Goal: Navigation & Orientation: Understand site structure

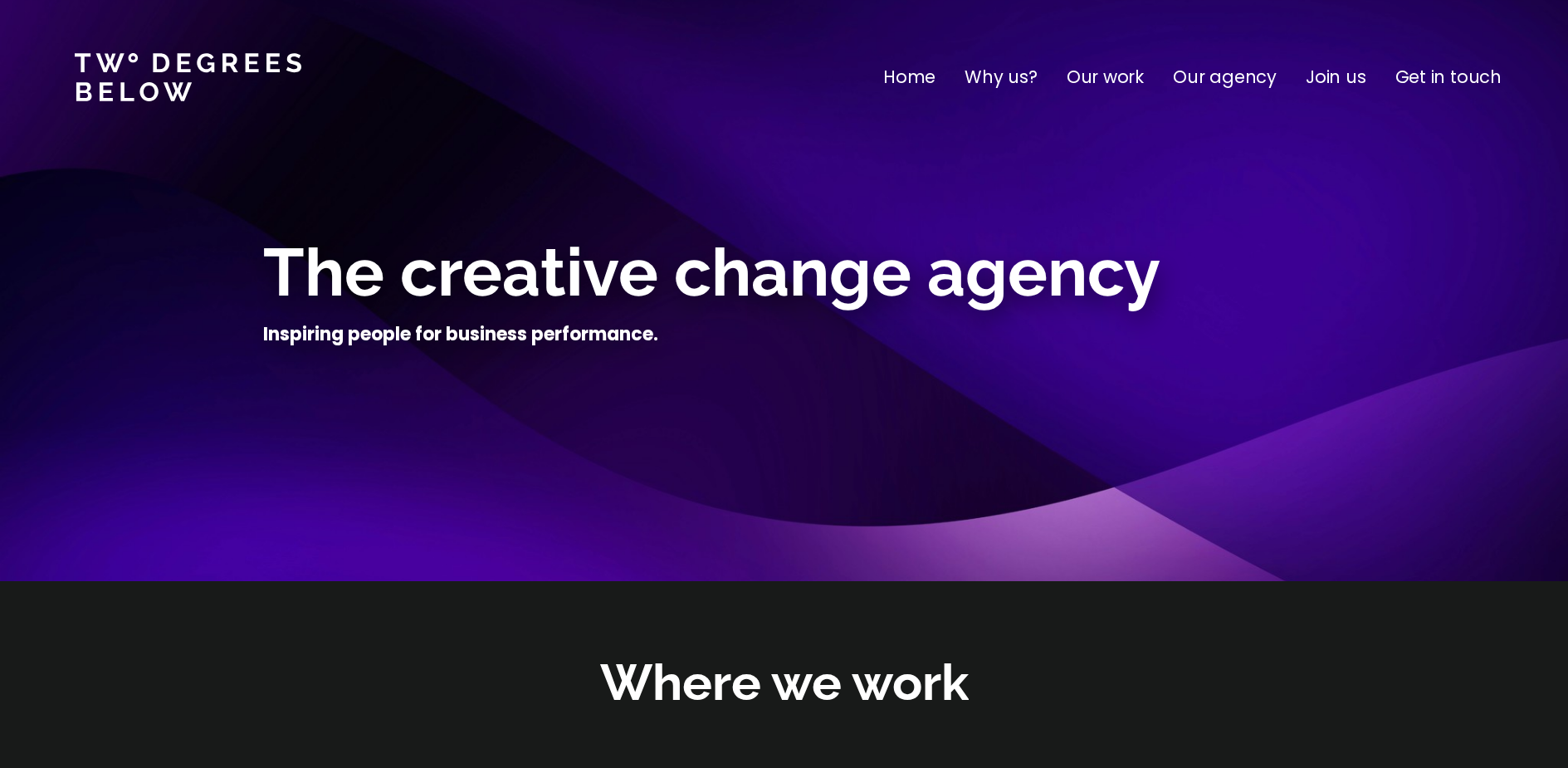
click at [1000, 81] on p "Why us?" at bounding box center [1001, 77] width 73 height 27
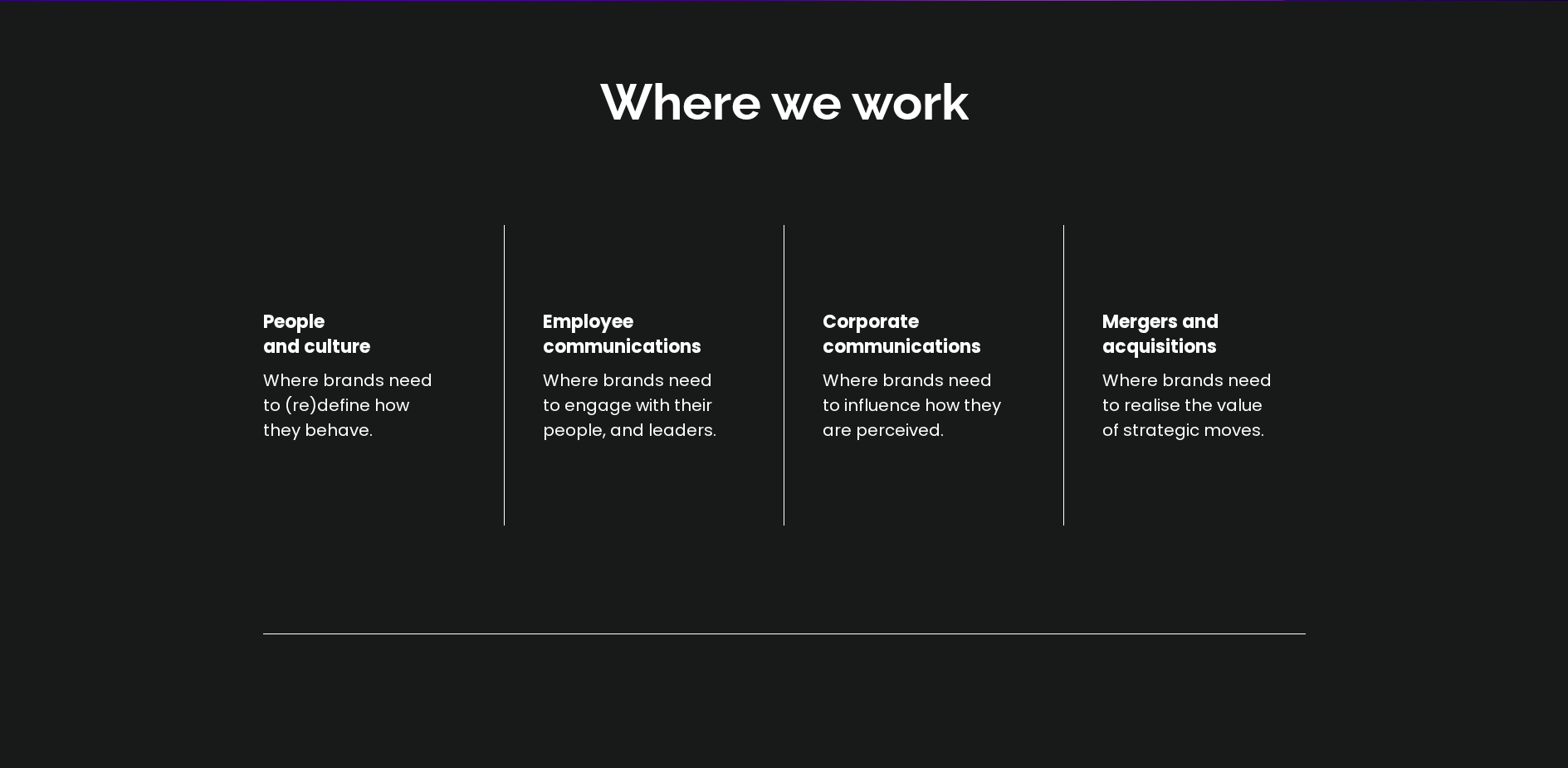
scroll to position [581, 0]
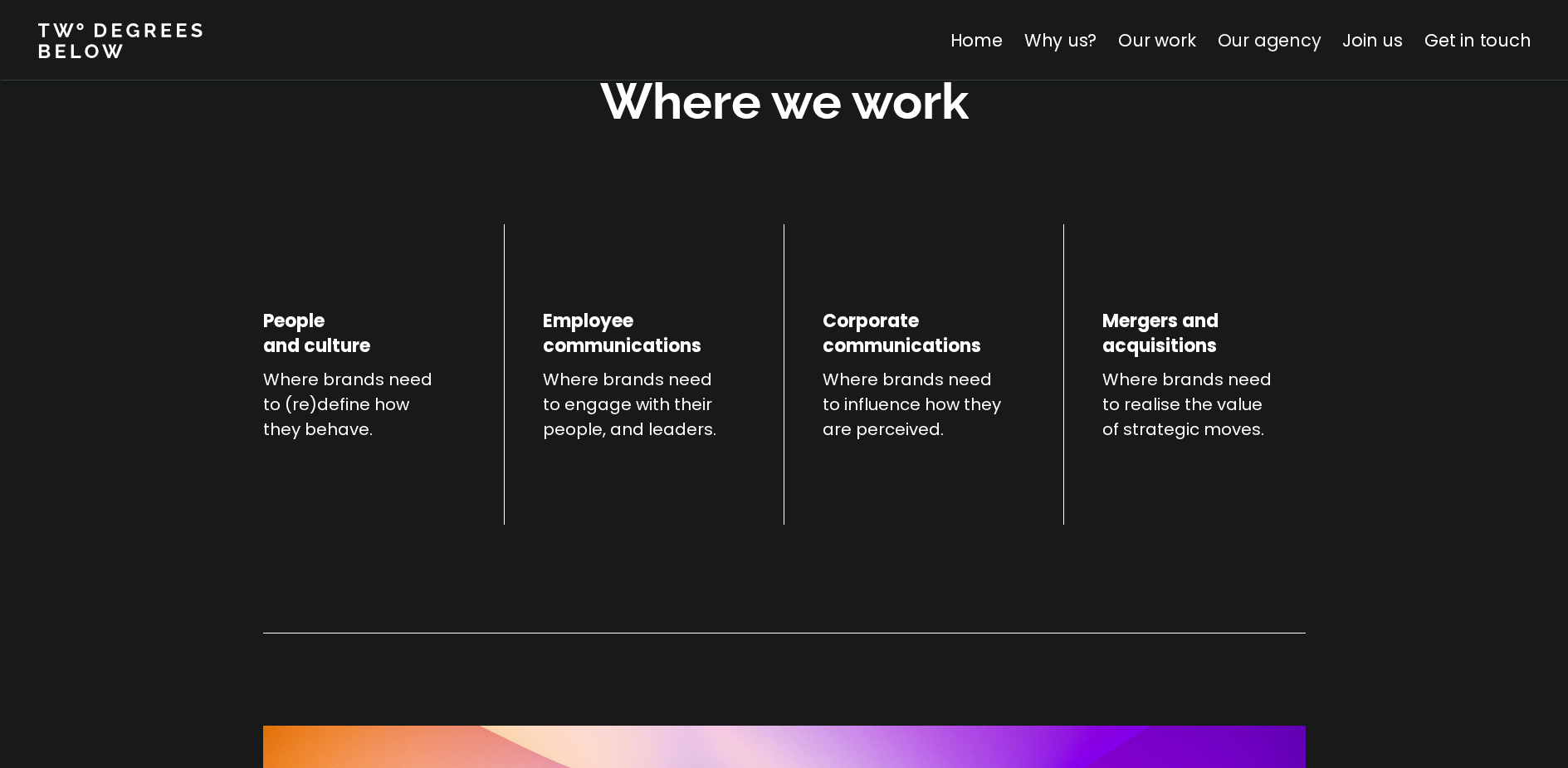
click at [1276, 48] on link "Our agency" at bounding box center [1269, 40] width 104 height 24
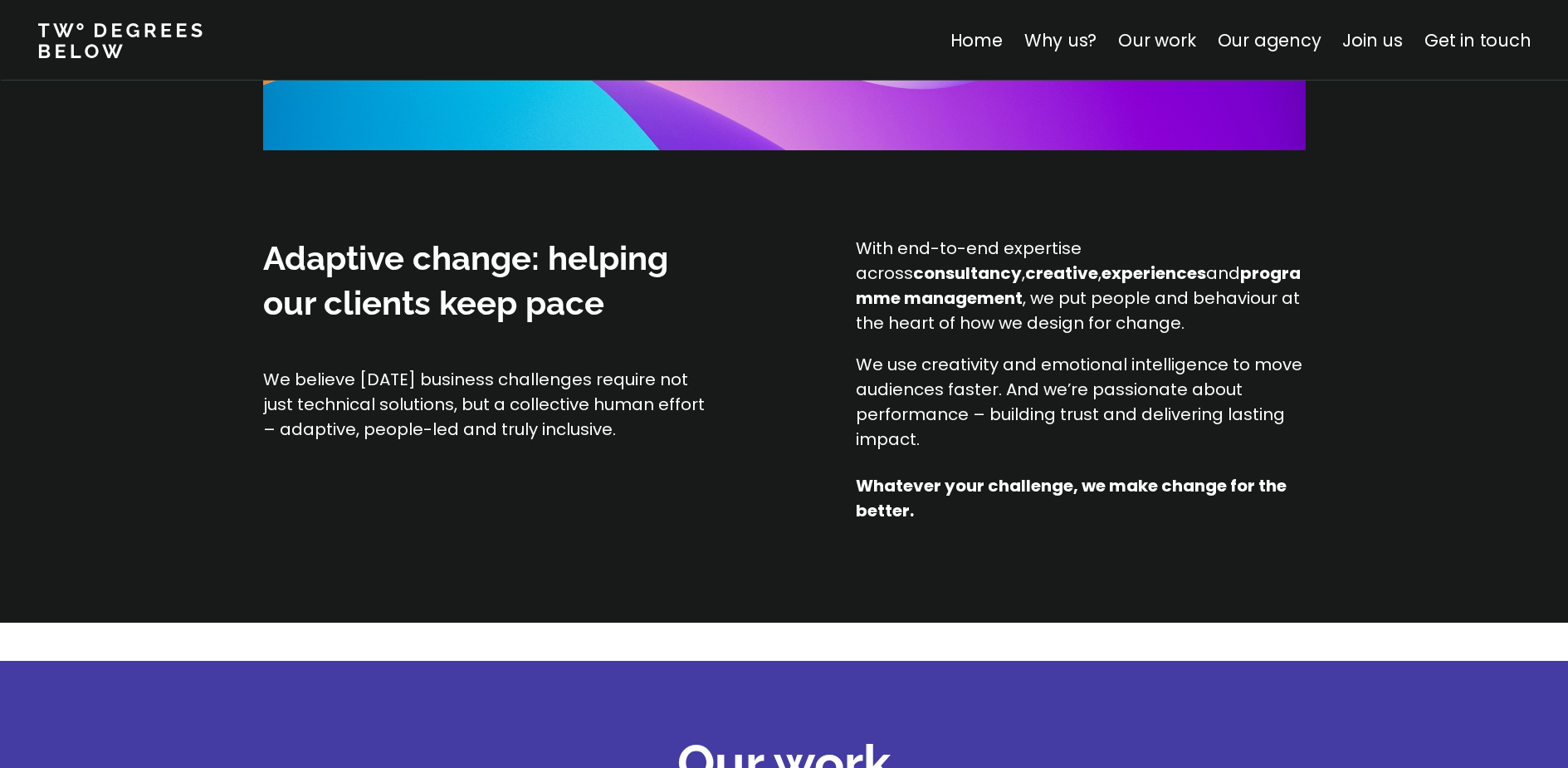
scroll to position [1304, 0]
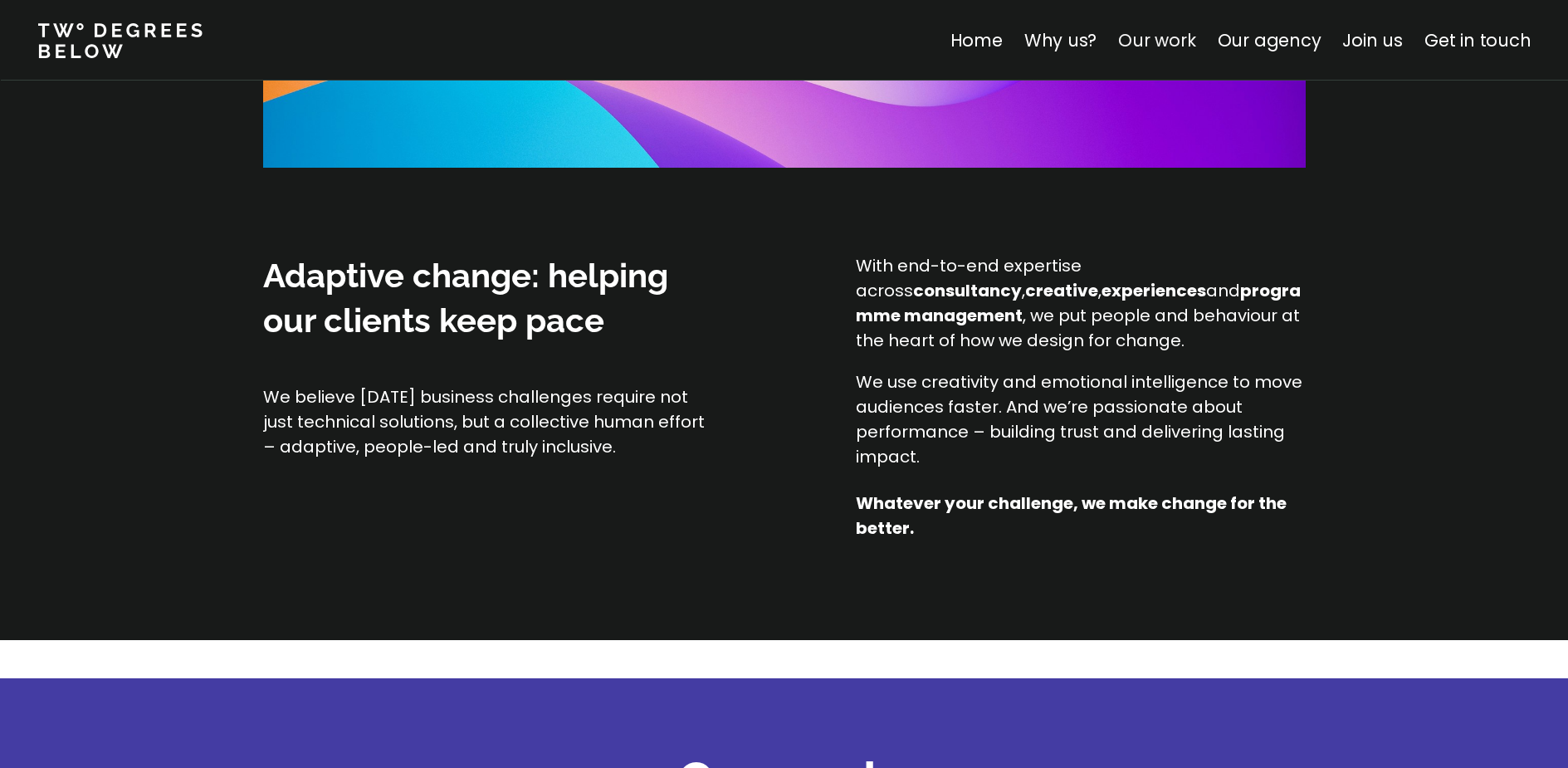
click at [1153, 46] on link "Our work" at bounding box center [1157, 40] width 77 height 24
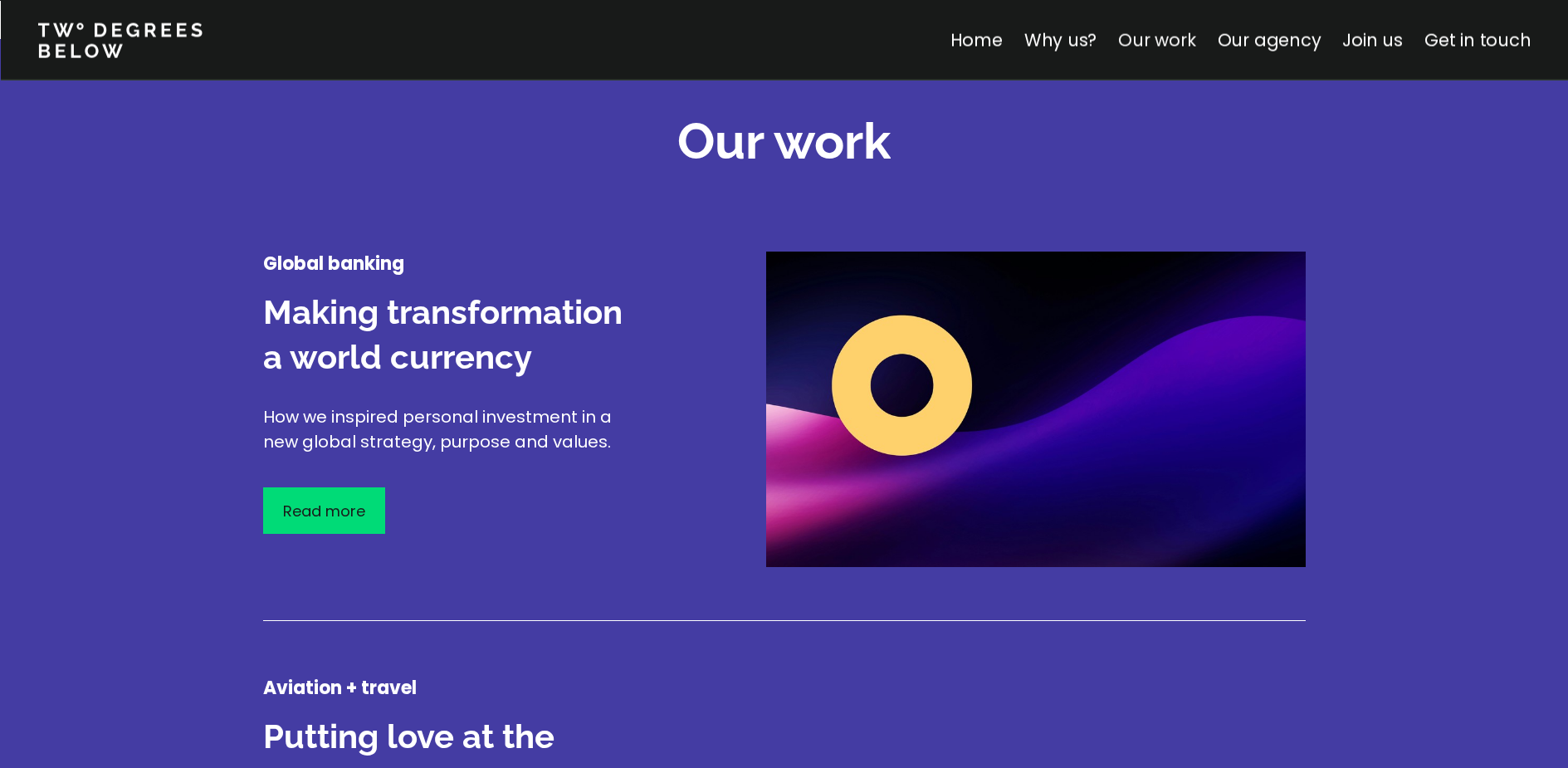
scroll to position [1944, 0]
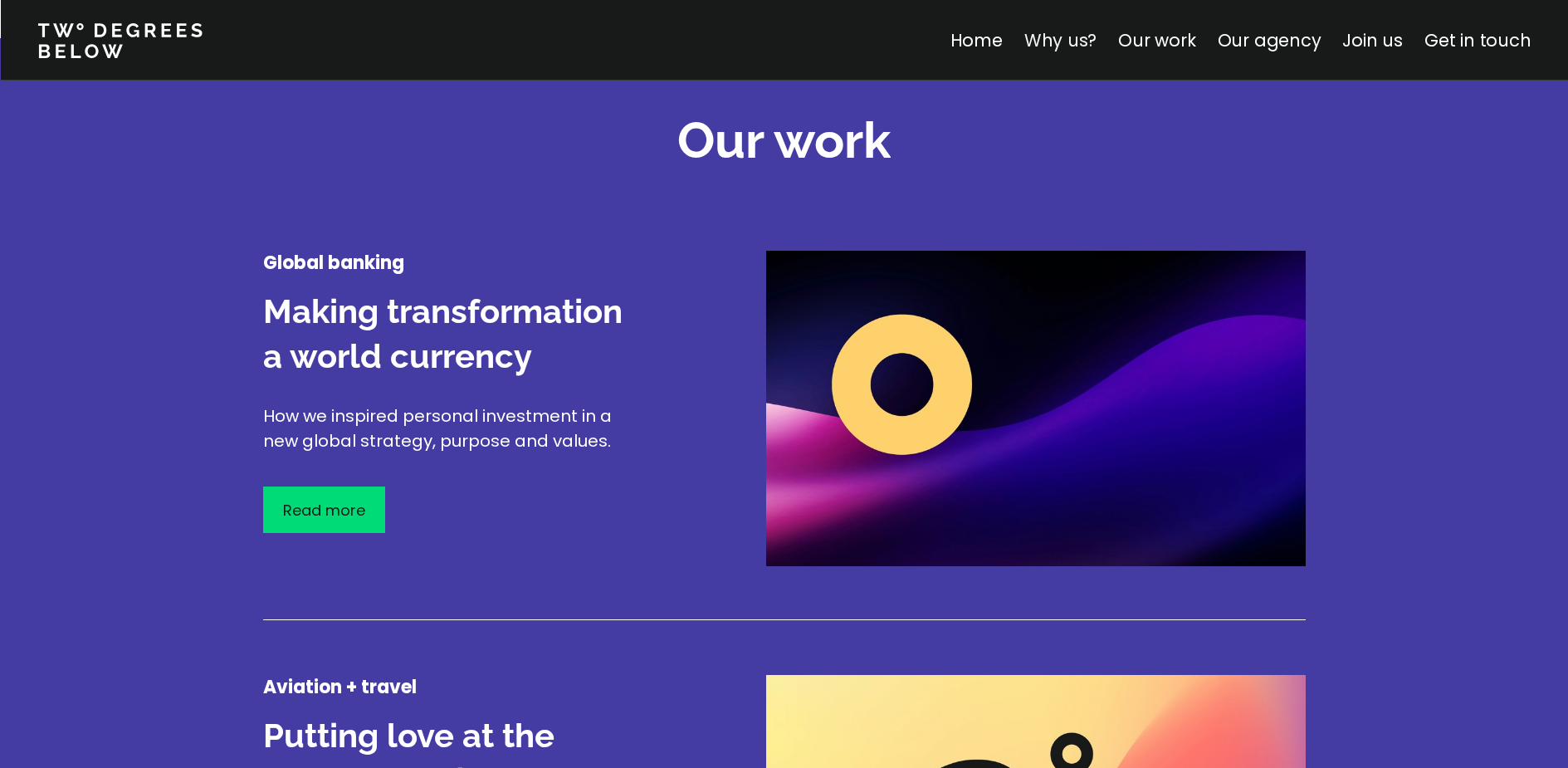
click at [1066, 33] on link "Why us?" at bounding box center [1060, 40] width 73 height 24
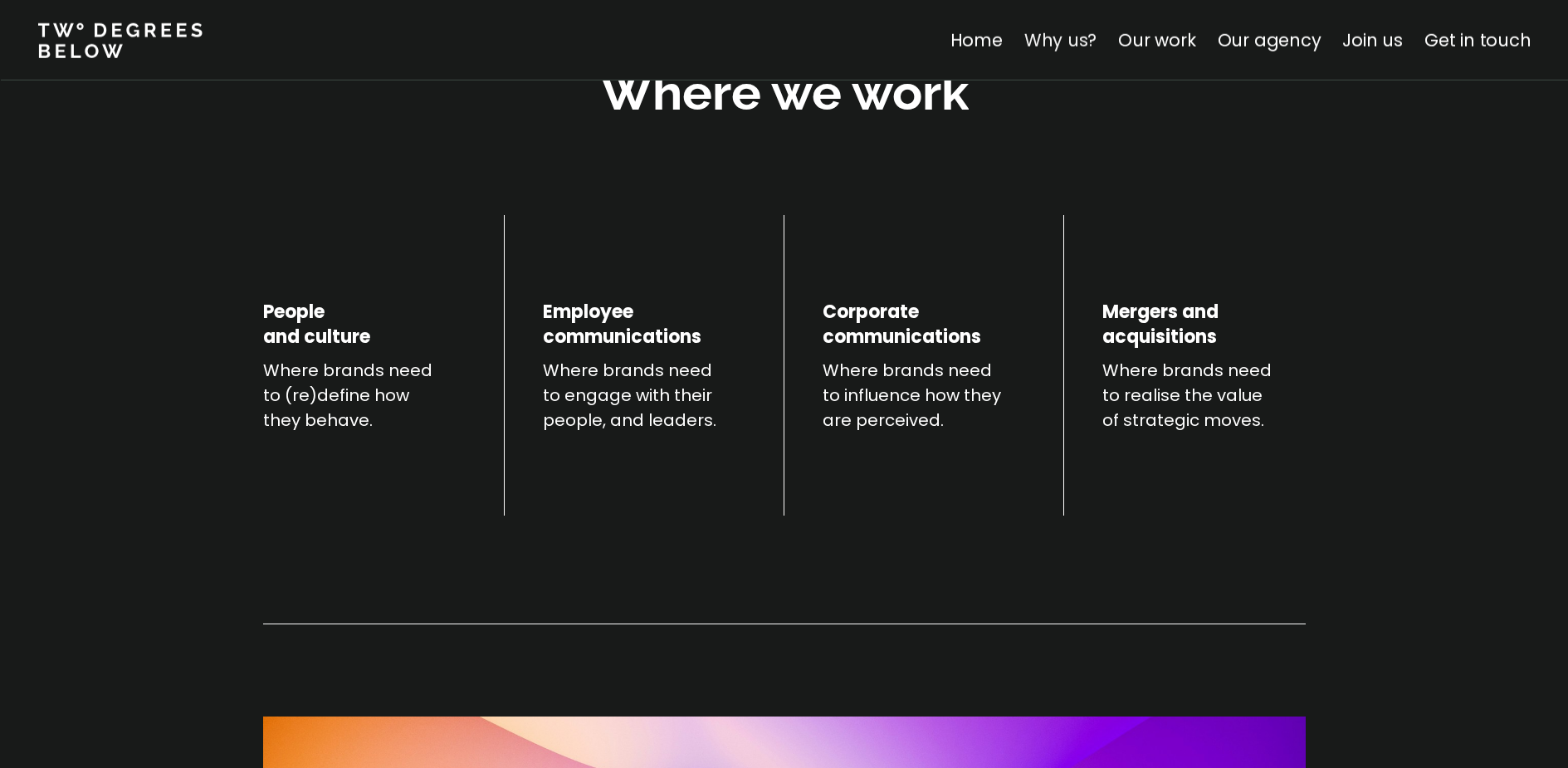
scroll to position [581, 0]
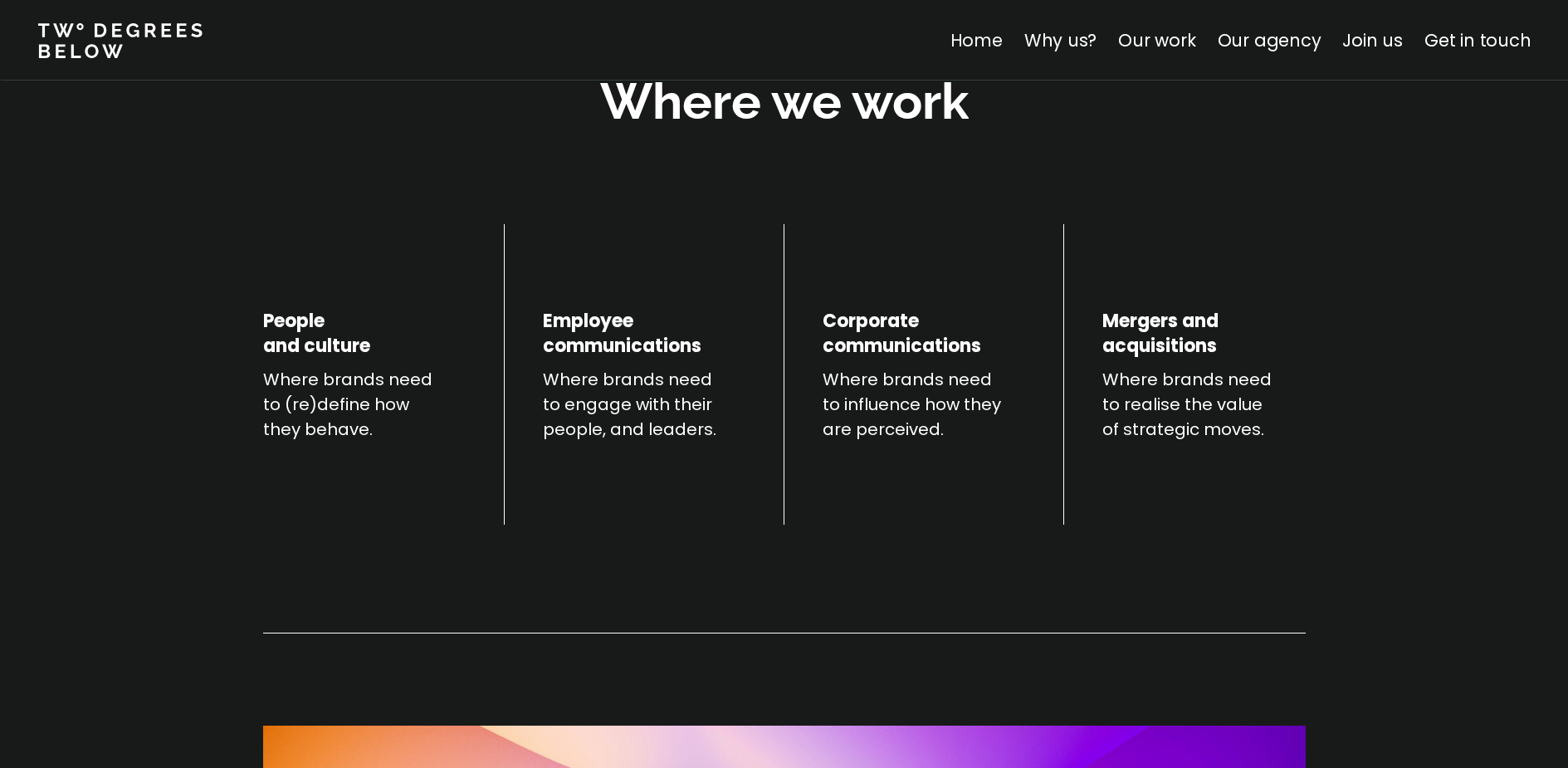
click at [982, 48] on link "Home" at bounding box center [976, 40] width 52 height 24
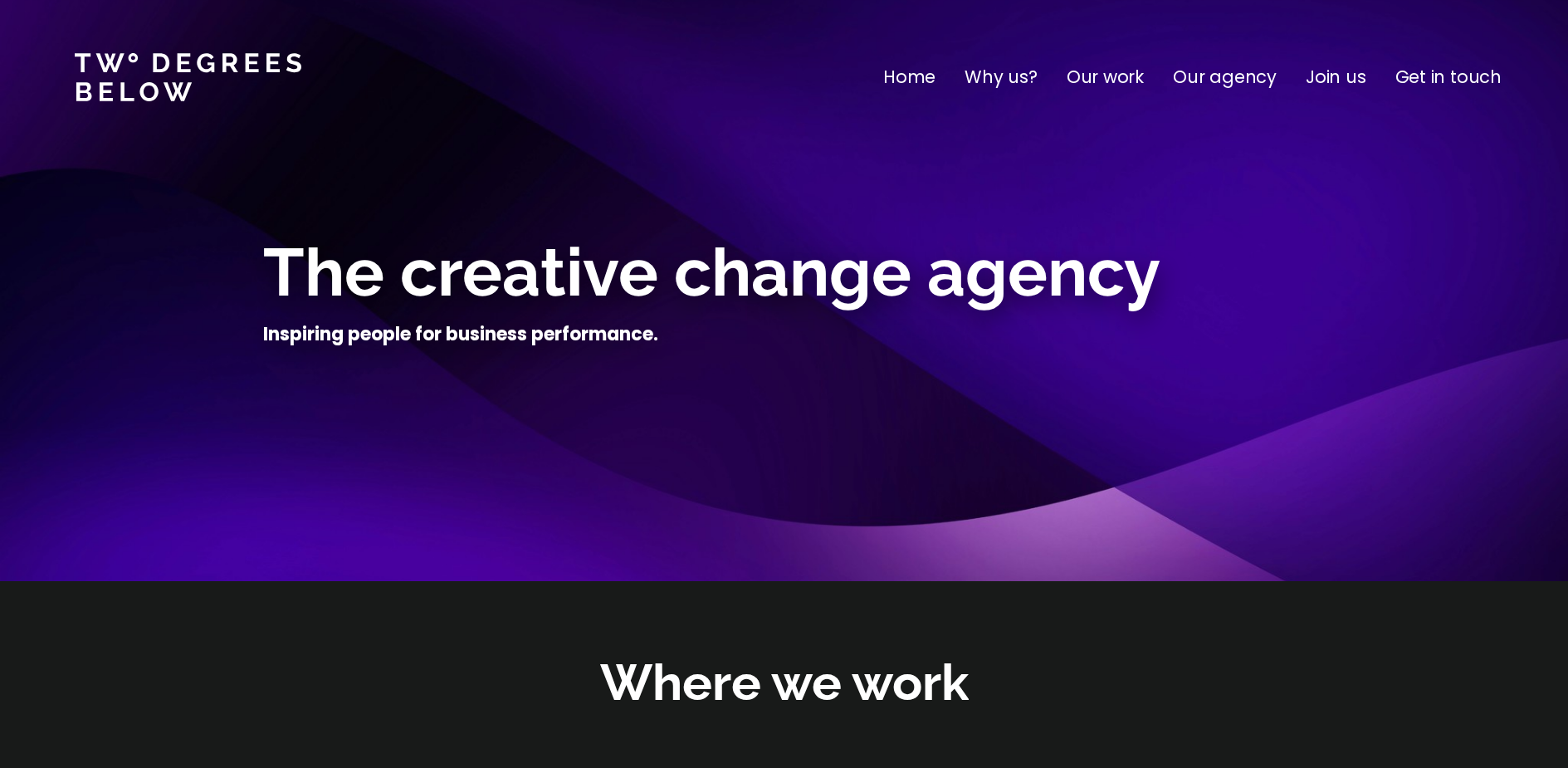
click at [1003, 81] on p "Why us?" at bounding box center [1001, 77] width 73 height 27
click at [1259, 78] on p "Our agency" at bounding box center [1225, 77] width 104 height 27
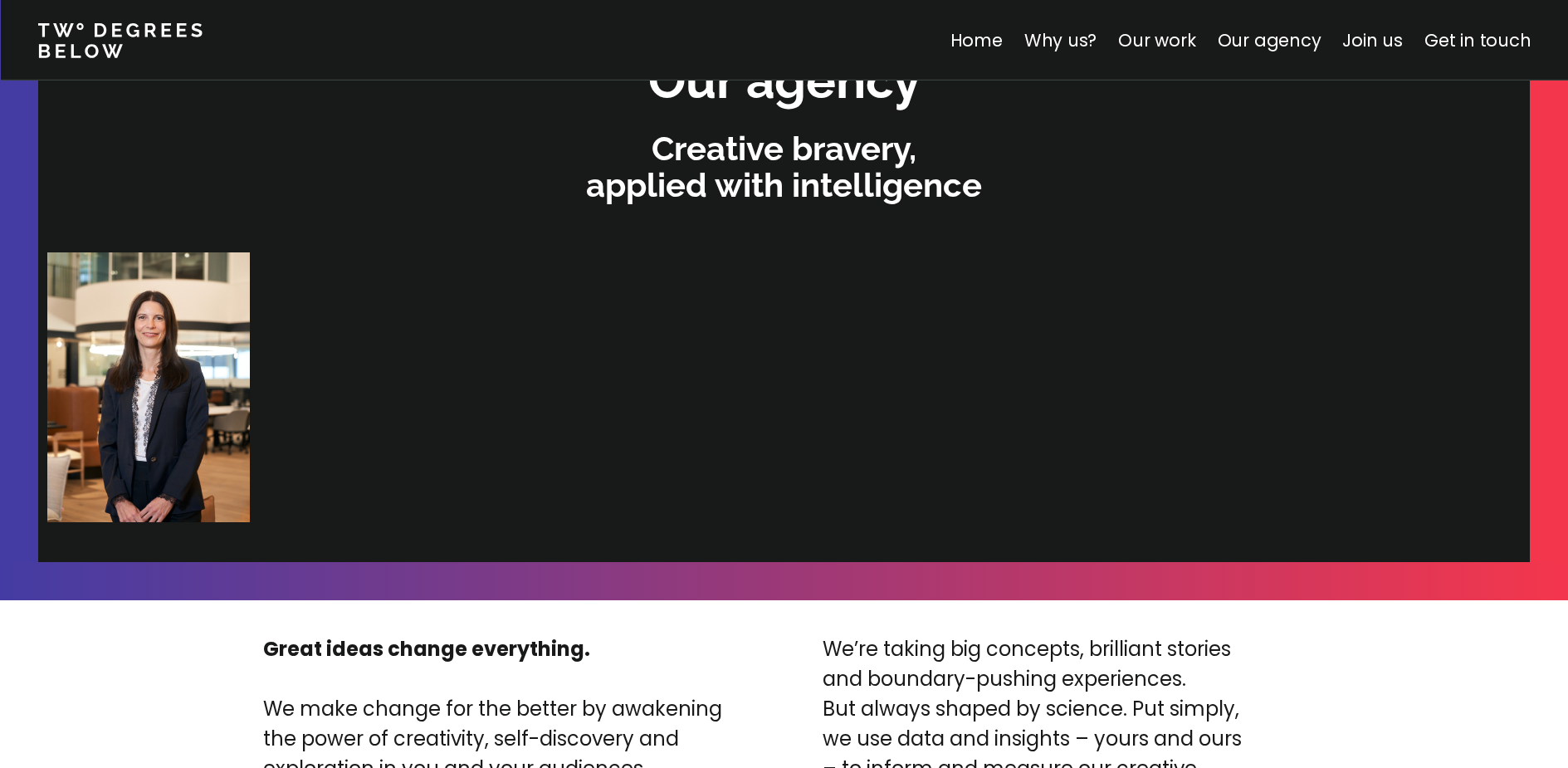
scroll to position [3525, 0]
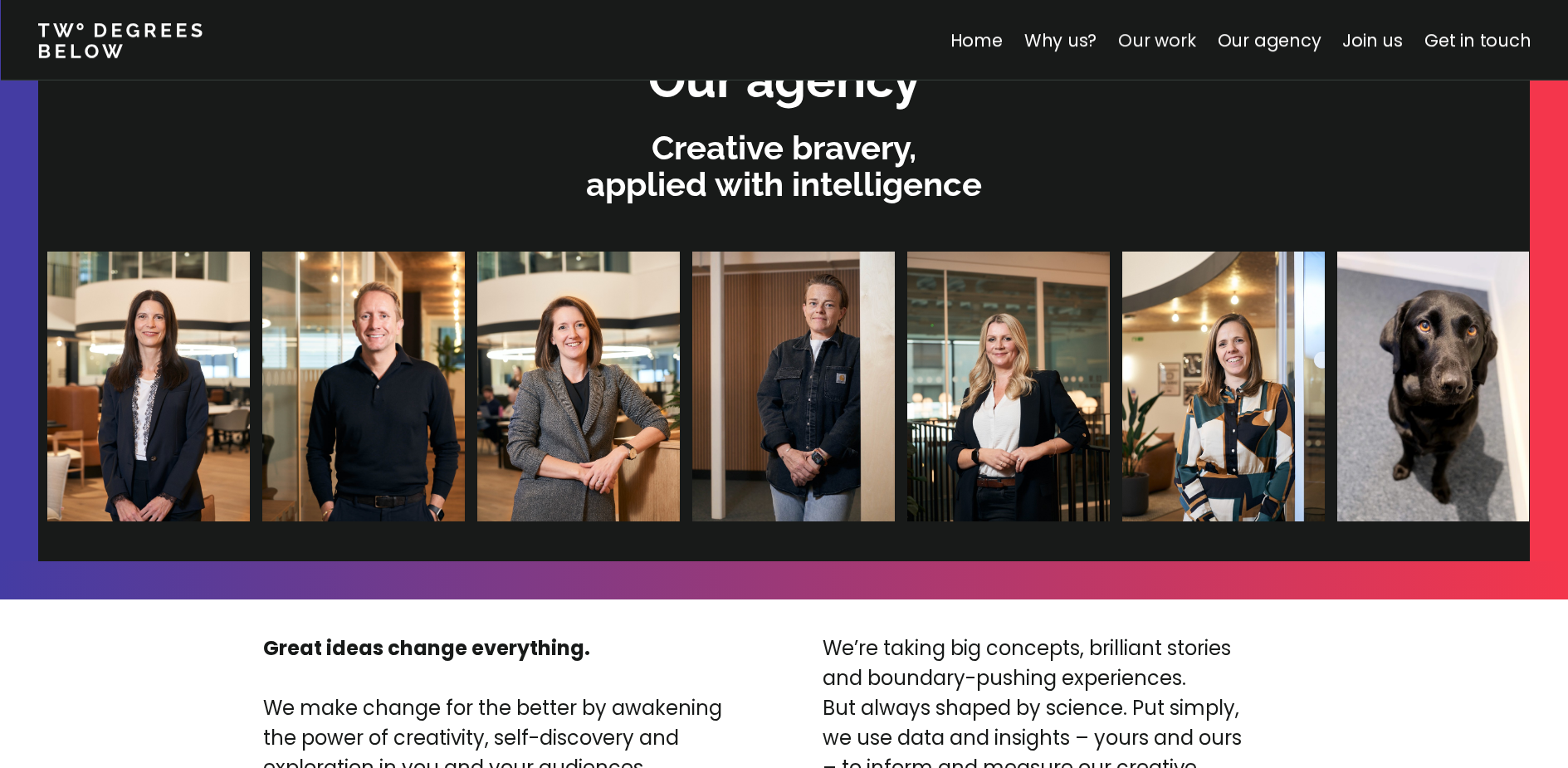
click at [1158, 38] on link "Our work" at bounding box center [1157, 40] width 77 height 24
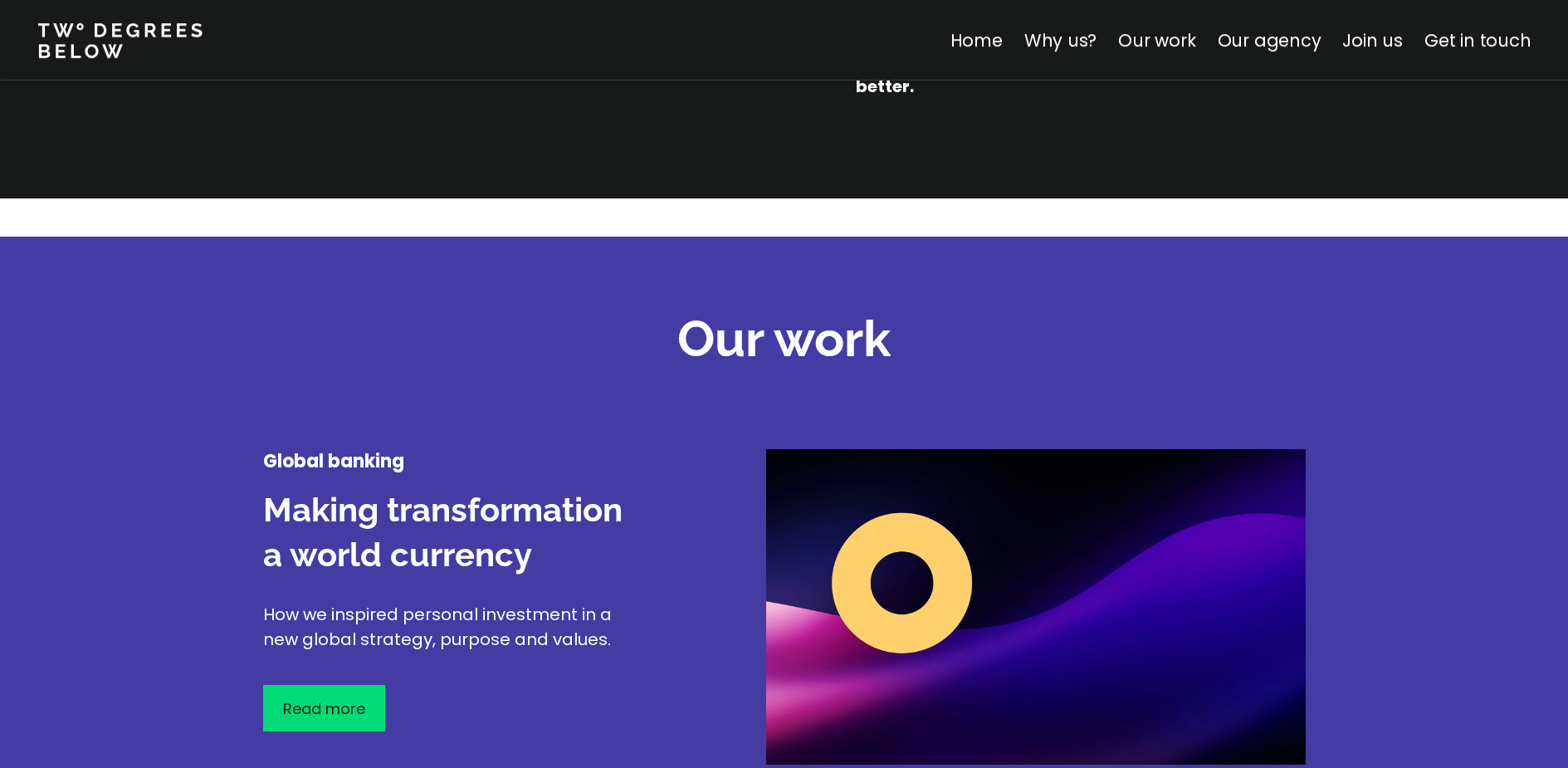
scroll to position [1672, 0]
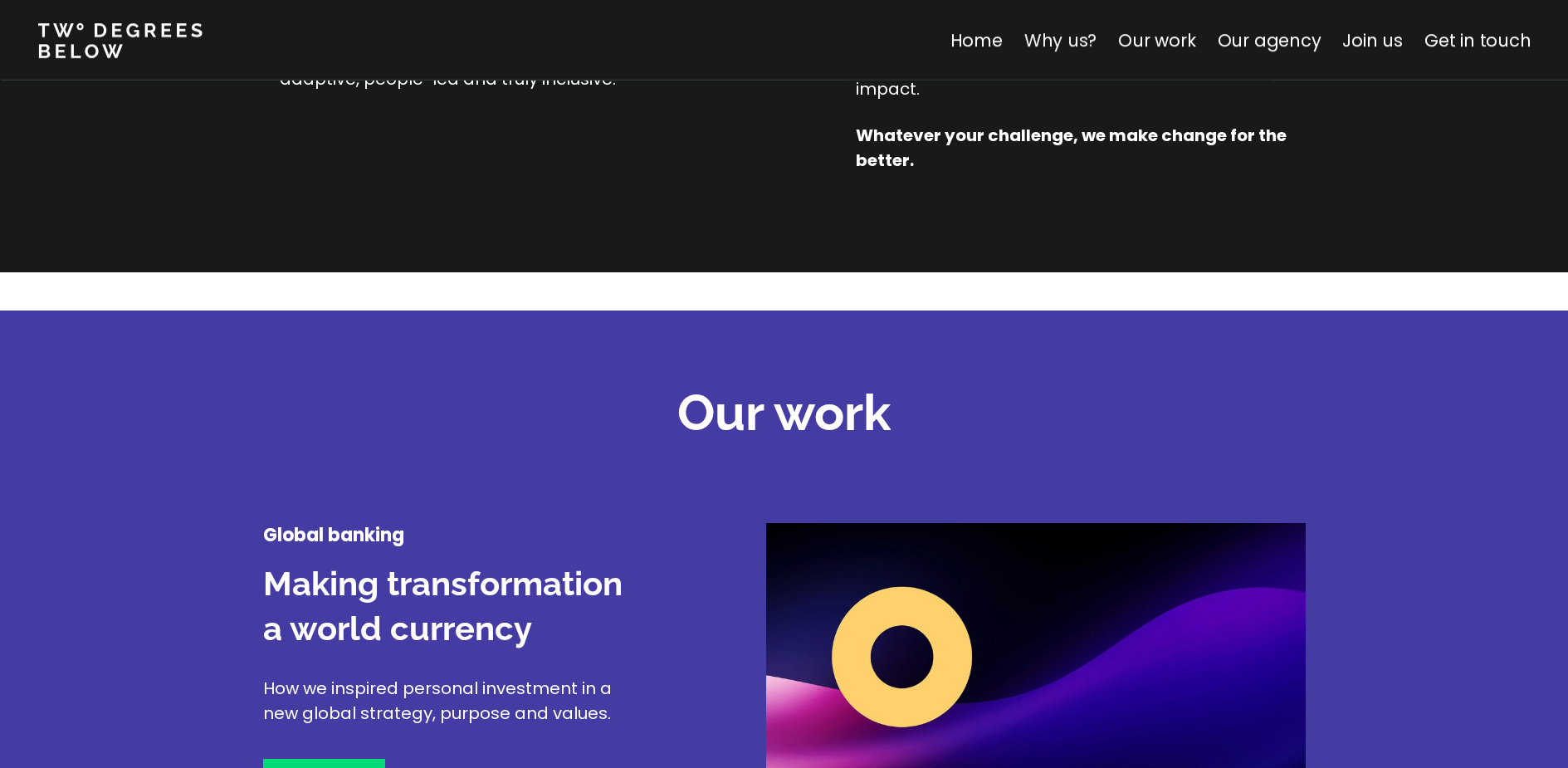
click at [1057, 47] on link "Why us?" at bounding box center [1060, 40] width 73 height 24
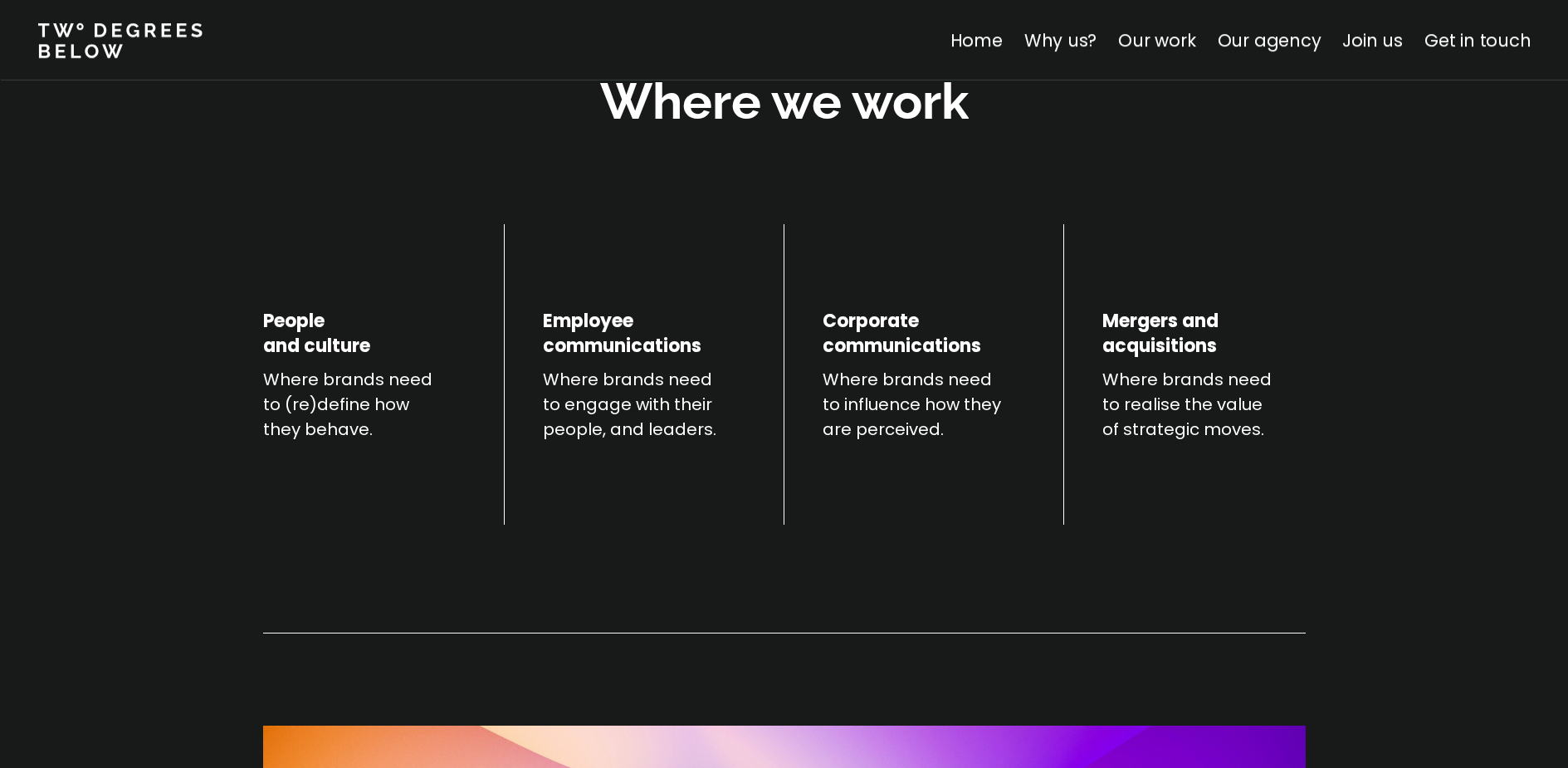
scroll to position [584, 0]
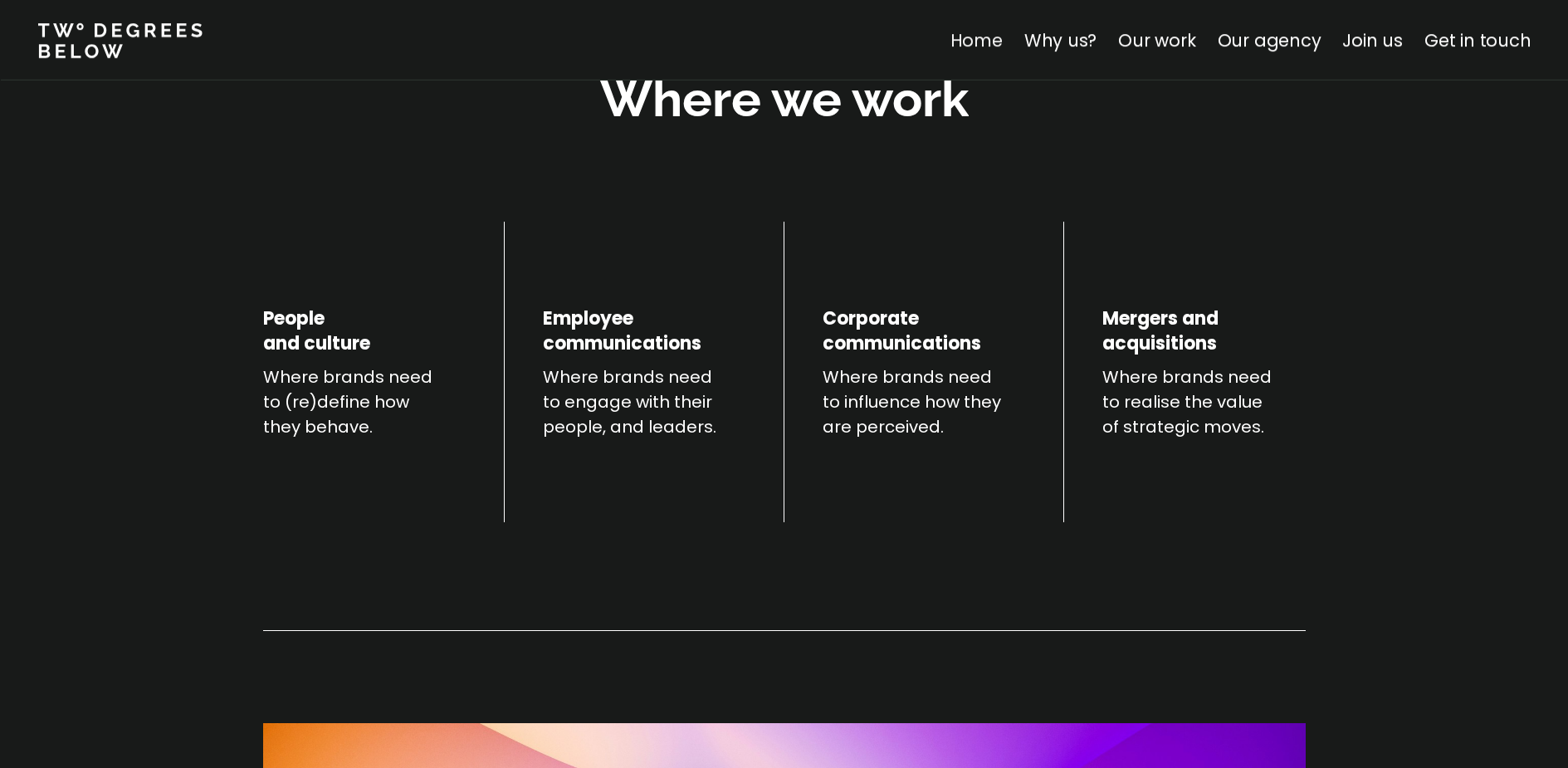
click at [973, 47] on link "Home" at bounding box center [976, 40] width 52 height 24
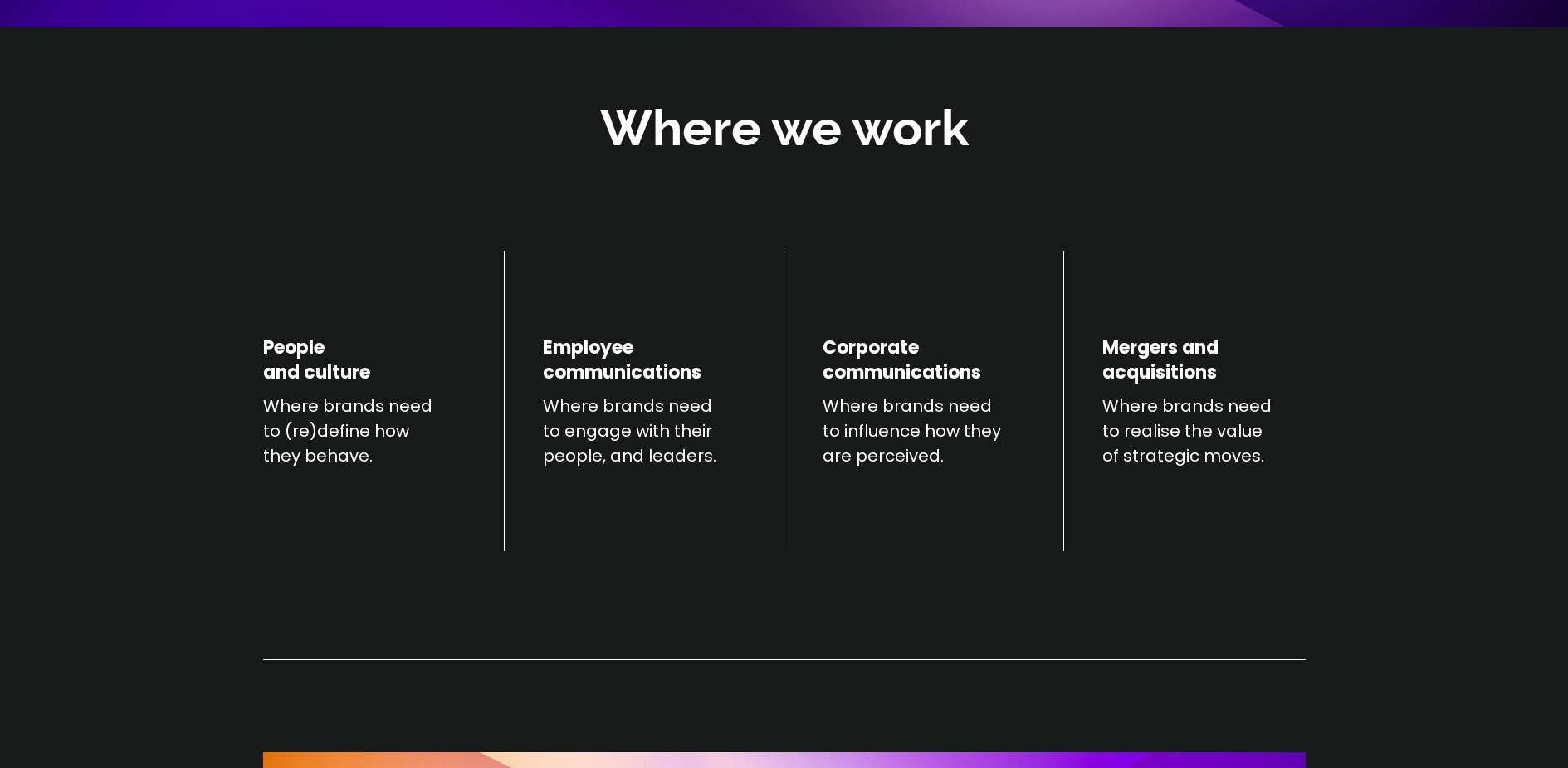
scroll to position [552, 0]
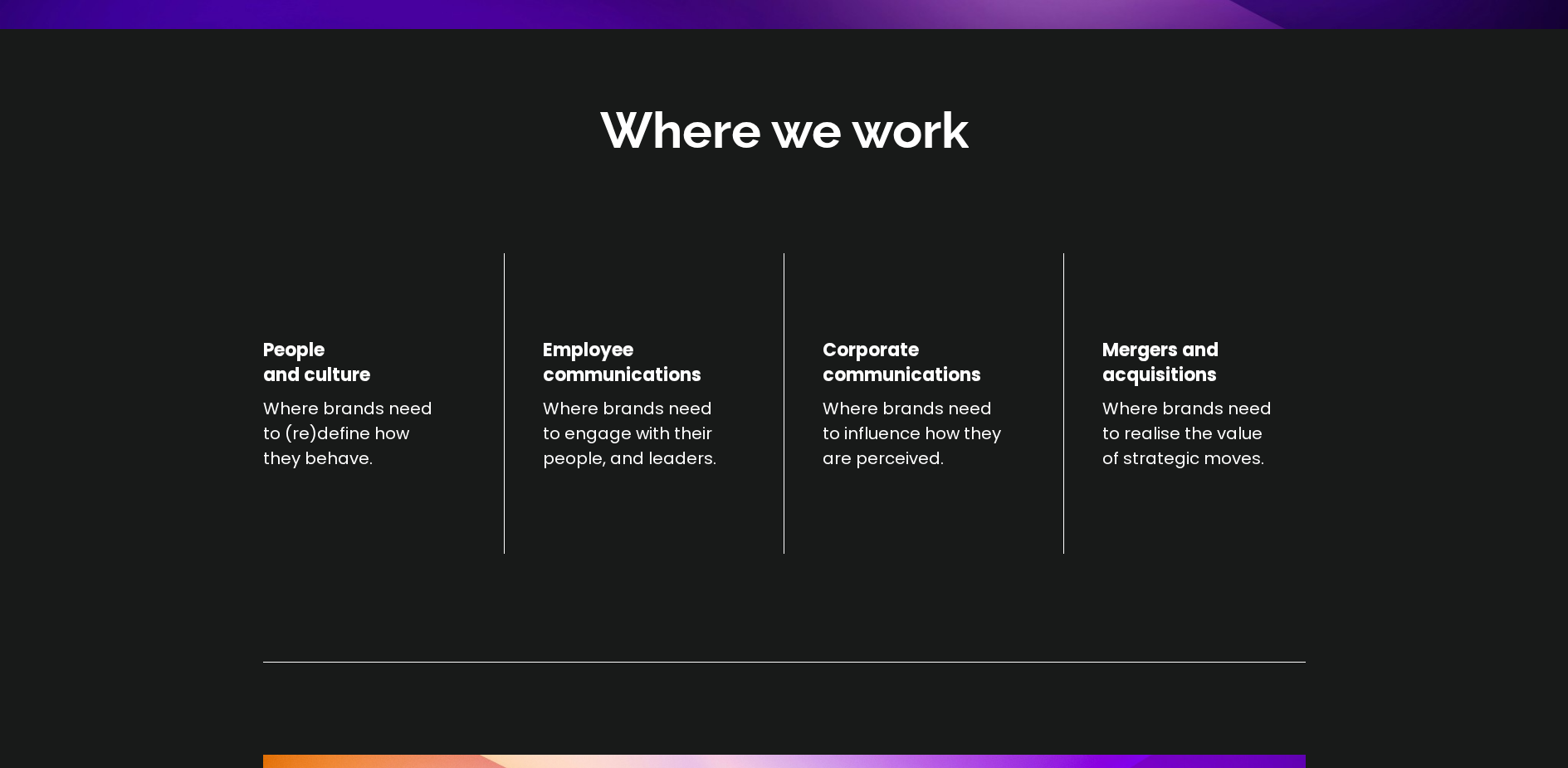
click at [478, 520] on div "People and culture Where brands need to (re)define how they behave. Employee co…" at bounding box center [784, 404] width 1042 height 302
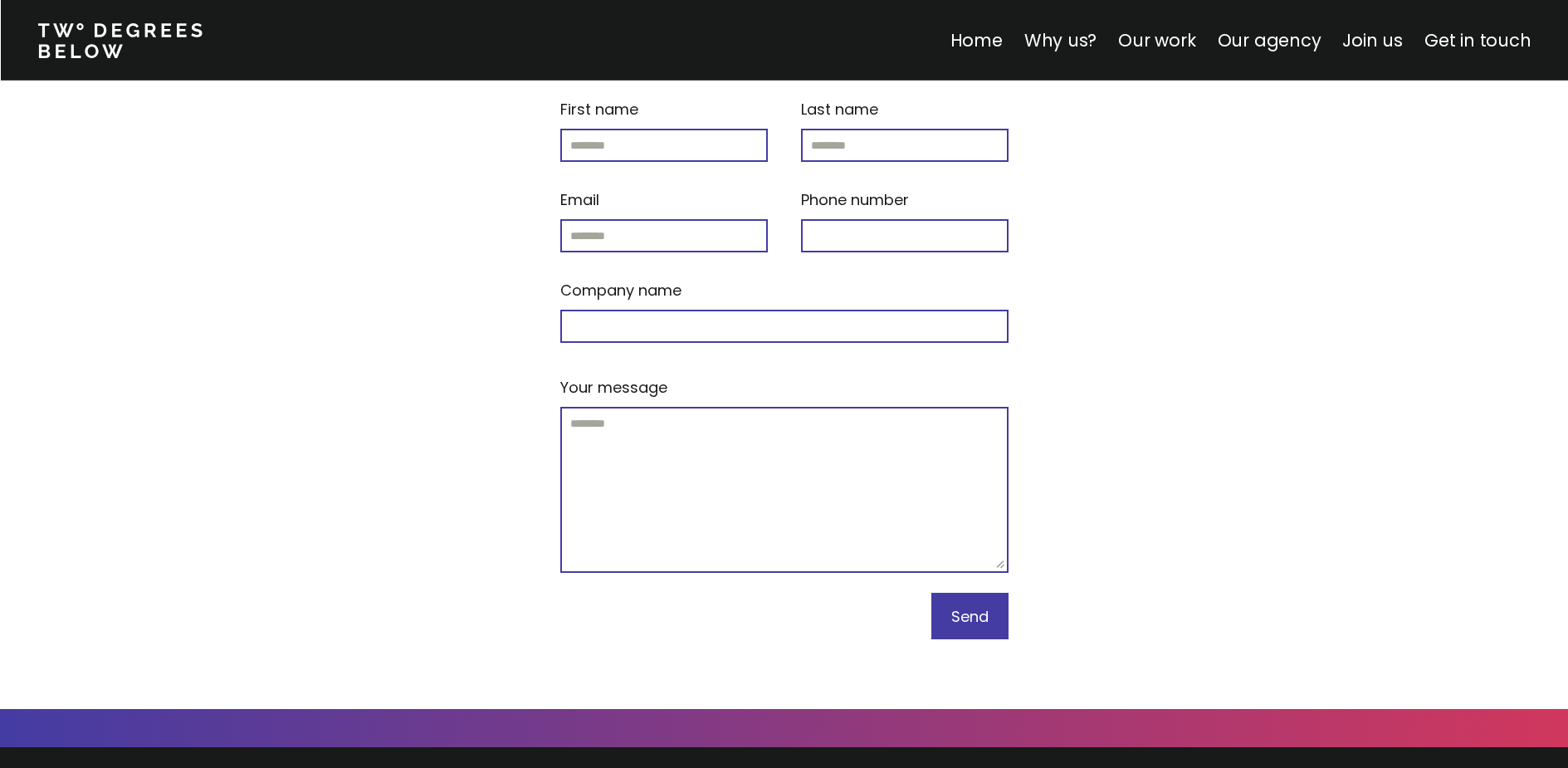
scroll to position [7084, 0]
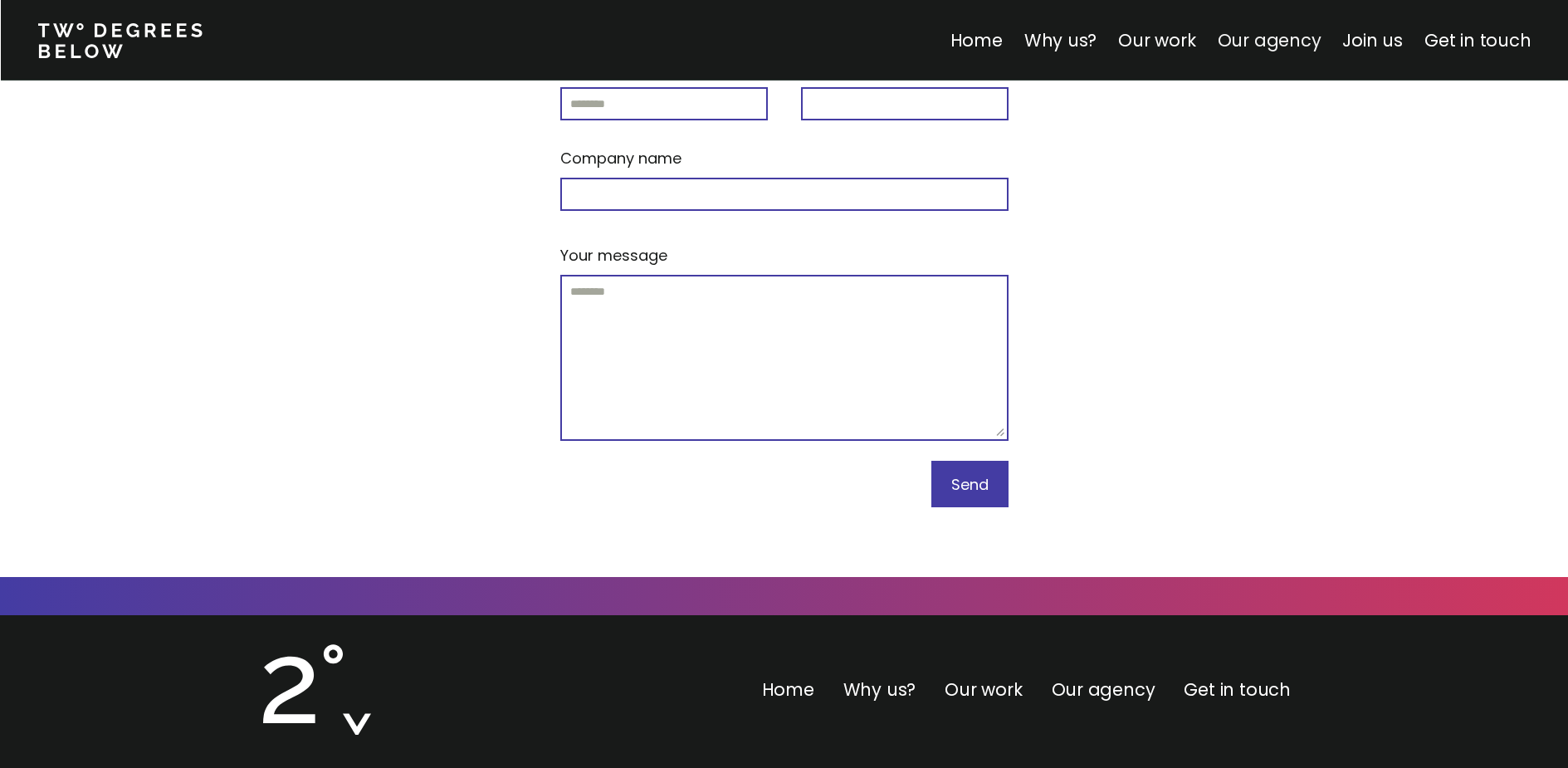
click at [1249, 48] on link "Our agency" at bounding box center [1269, 40] width 104 height 24
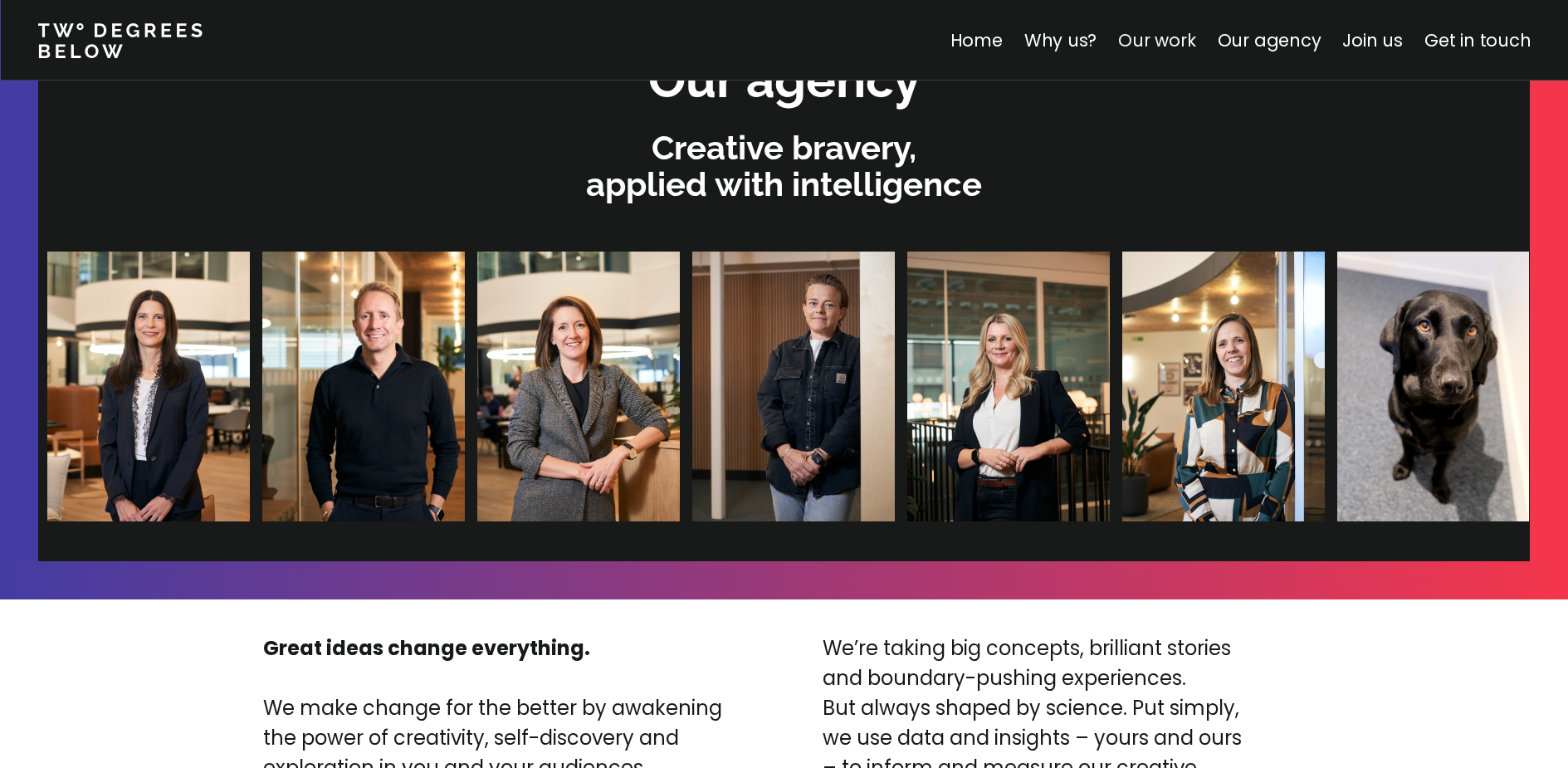
click at [1151, 45] on link "Our work" at bounding box center [1157, 40] width 77 height 24
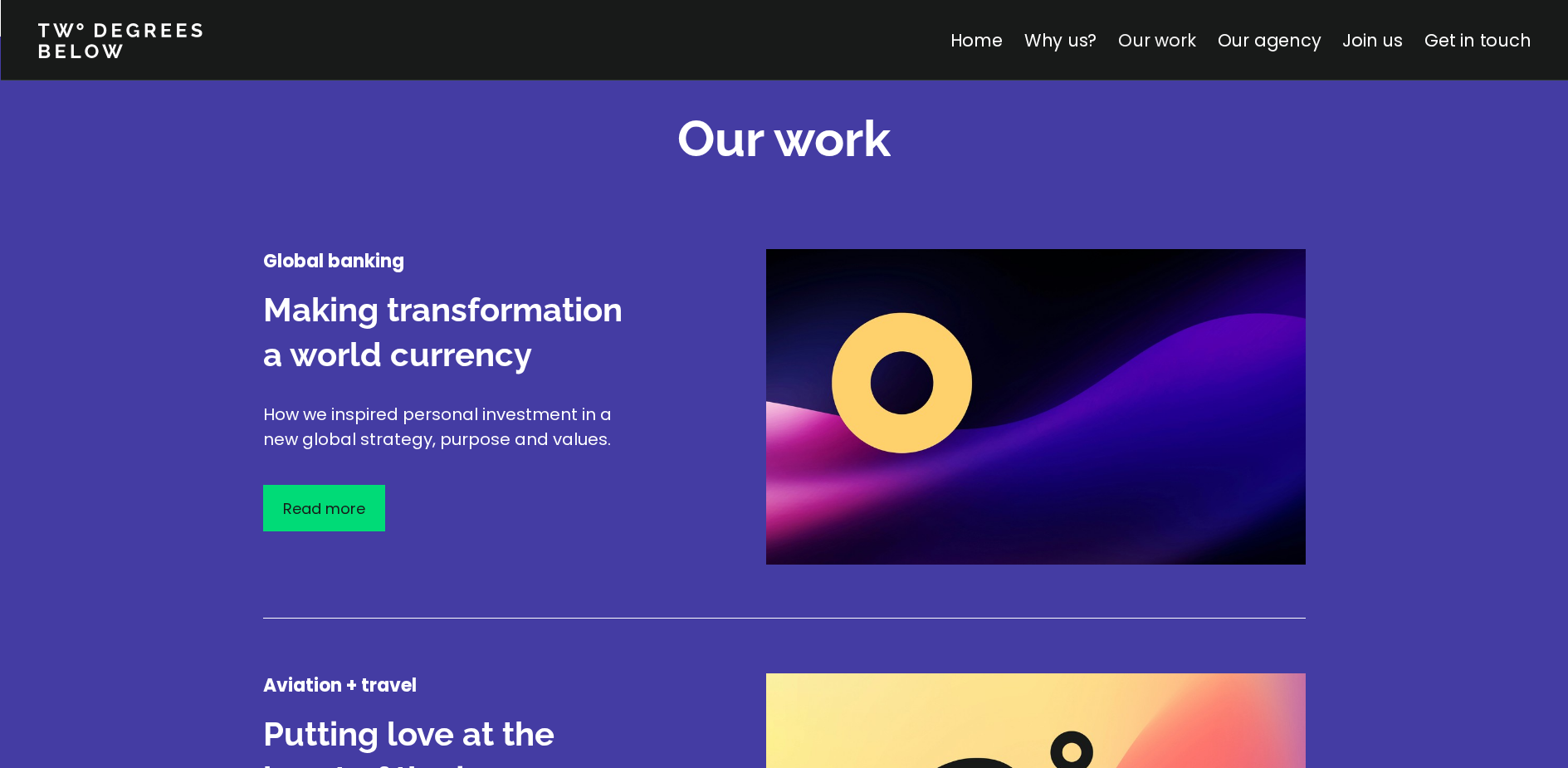
scroll to position [1944, 0]
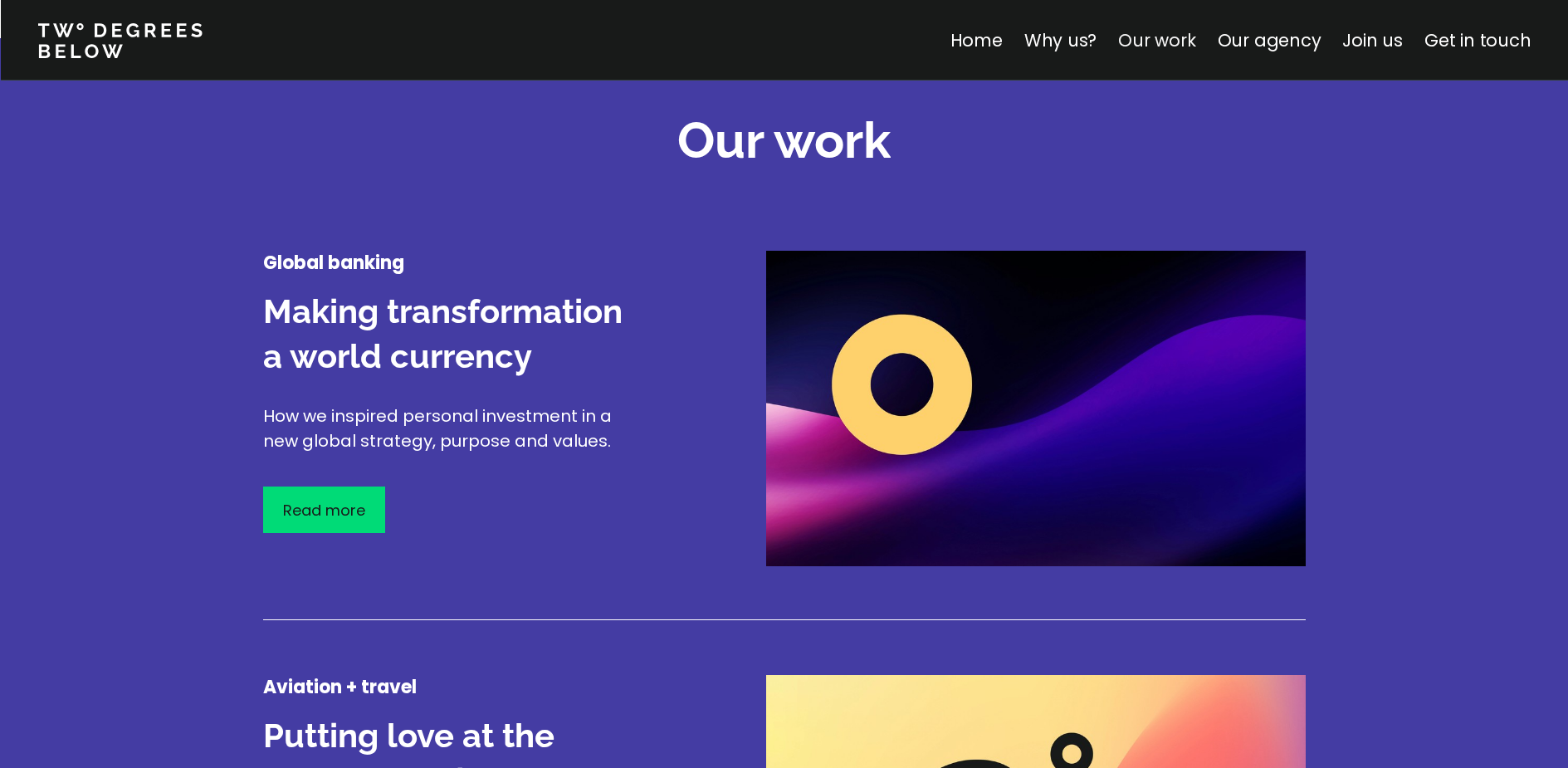
click at [1160, 39] on link "Our work" at bounding box center [1157, 40] width 77 height 24
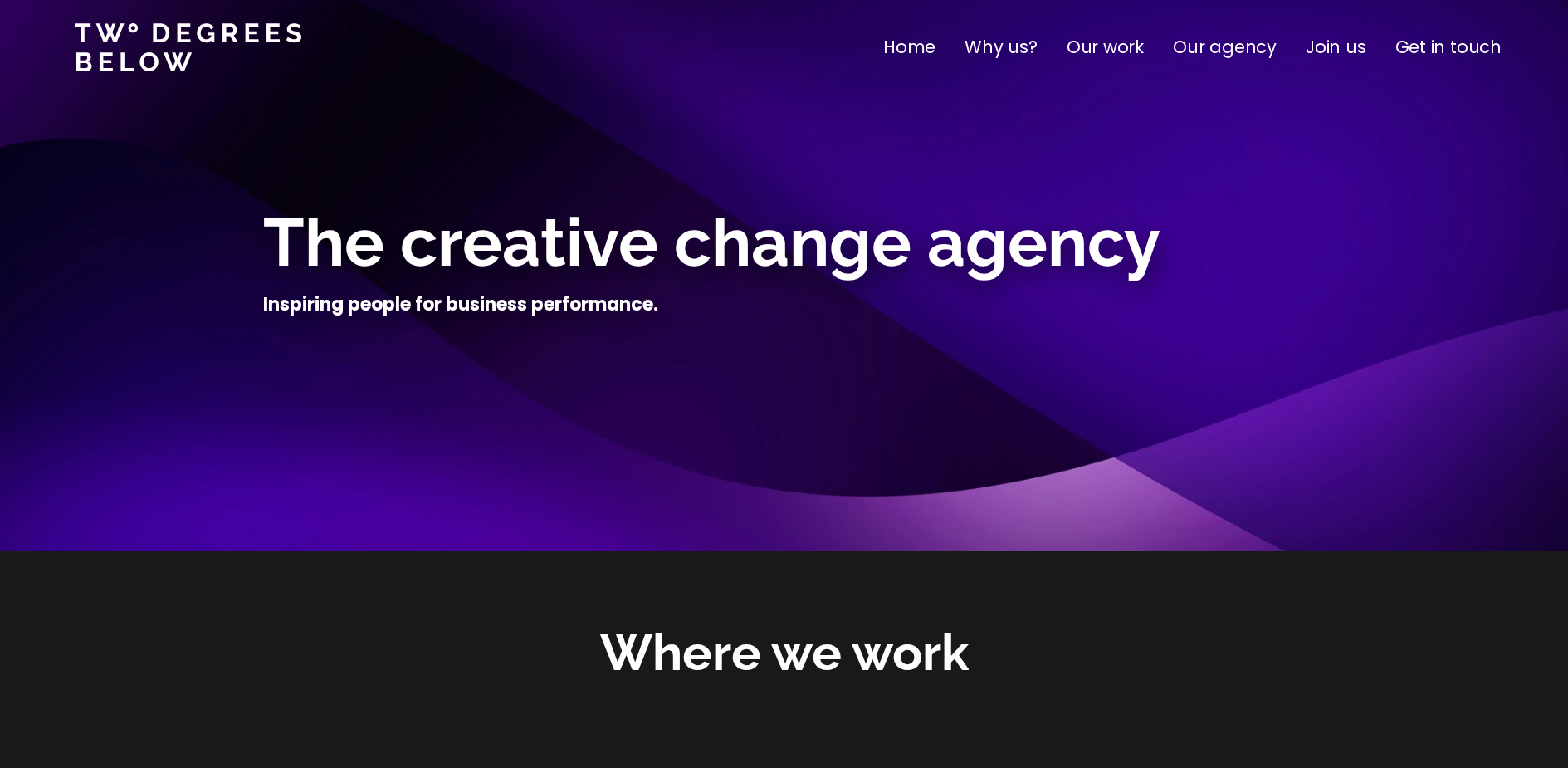
scroll to position [0, 0]
